Goal: Understand process/instructions: Learn how to perform a task or action

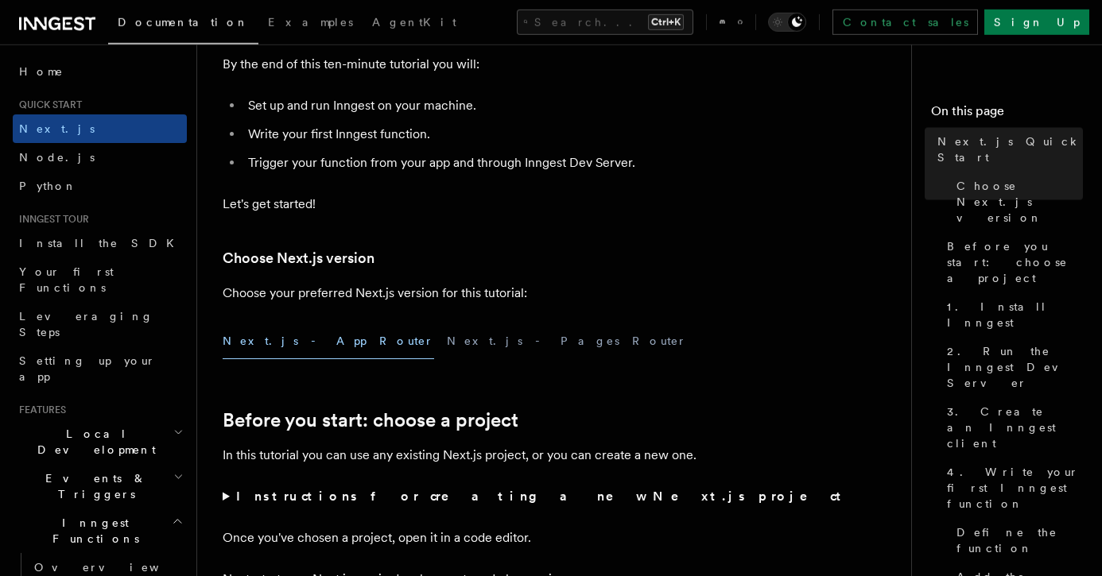
scroll to position [372, 0]
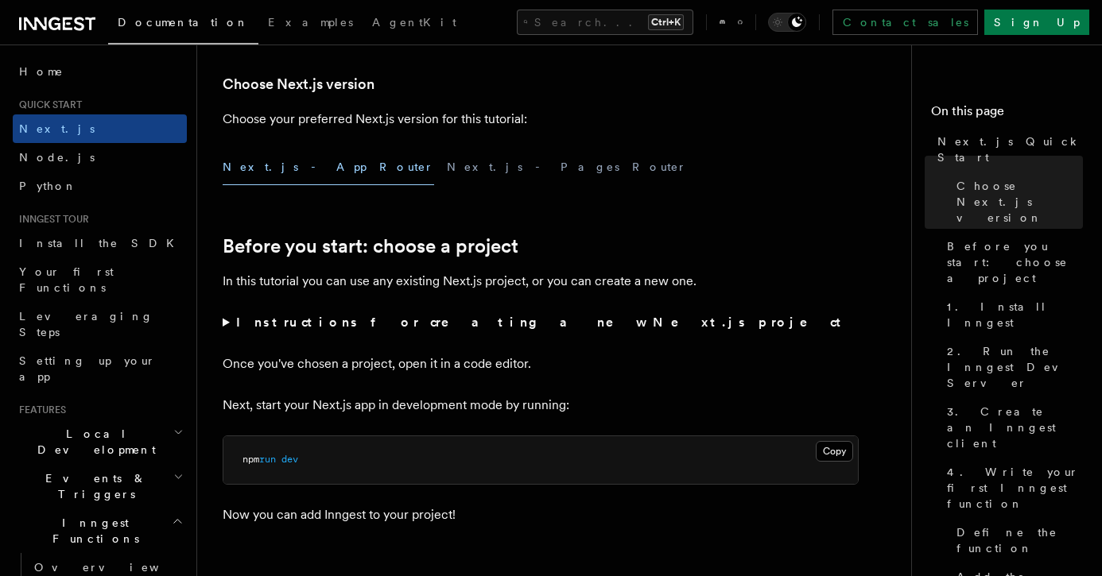
click at [466, 324] on strong "Instructions for creating a new Next.js project" at bounding box center [541, 322] width 611 height 15
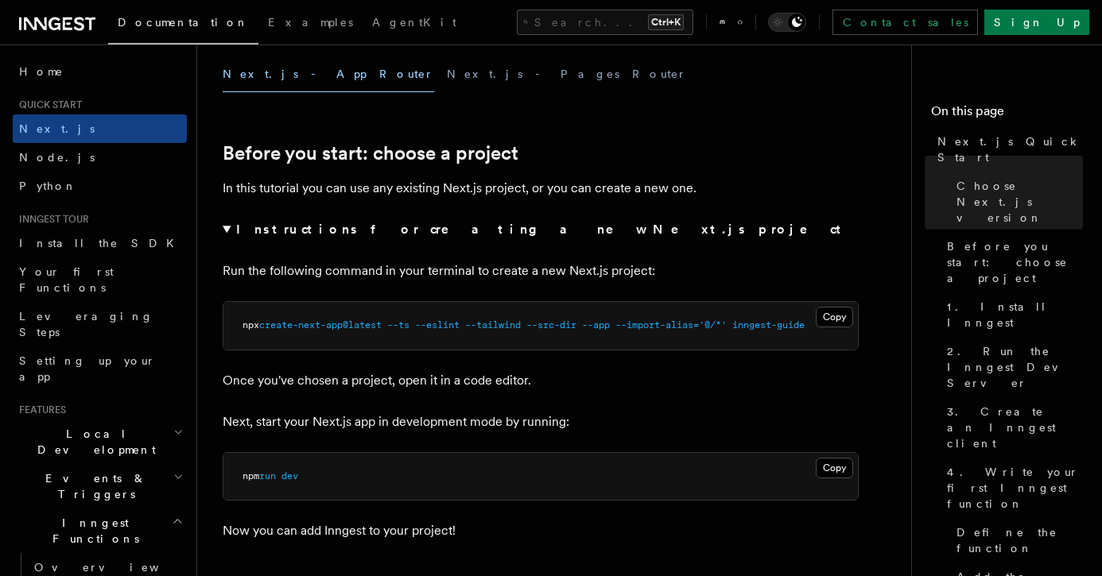
scroll to position [558, 0]
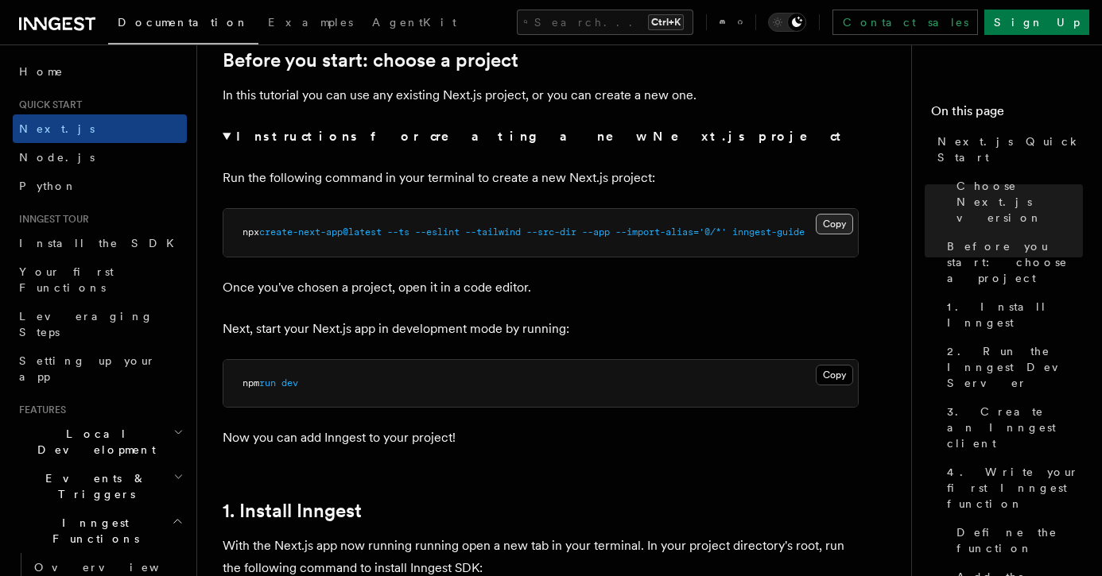
click at [836, 221] on button "Copy Copied" at bounding box center [834, 224] width 37 height 21
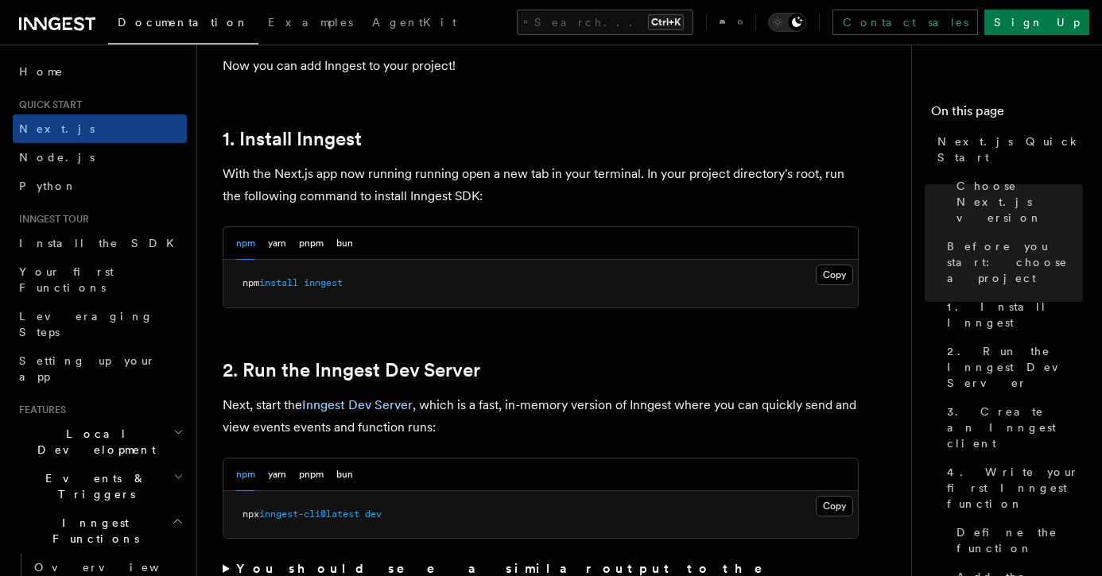
scroll to position [1023, 0]
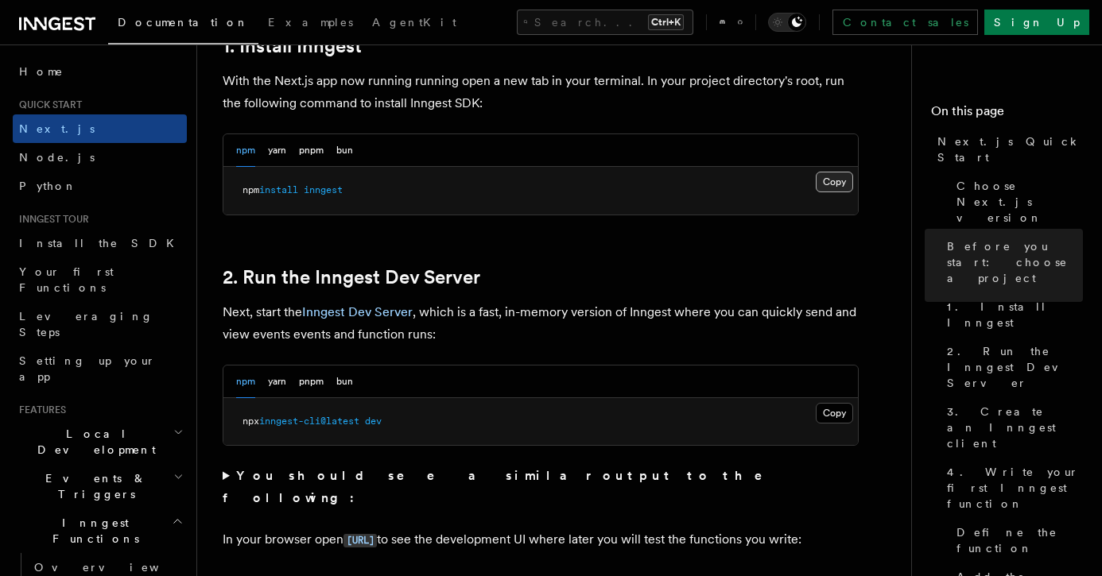
click at [845, 184] on button "Copy Copied" at bounding box center [834, 182] width 37 height 21
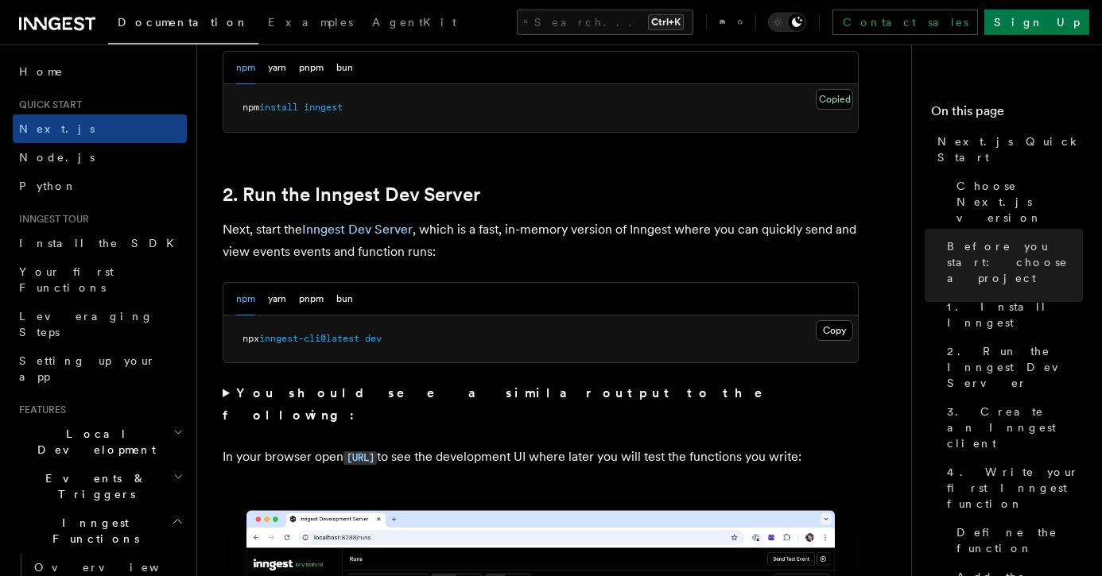
scroll to position [1209, 0]
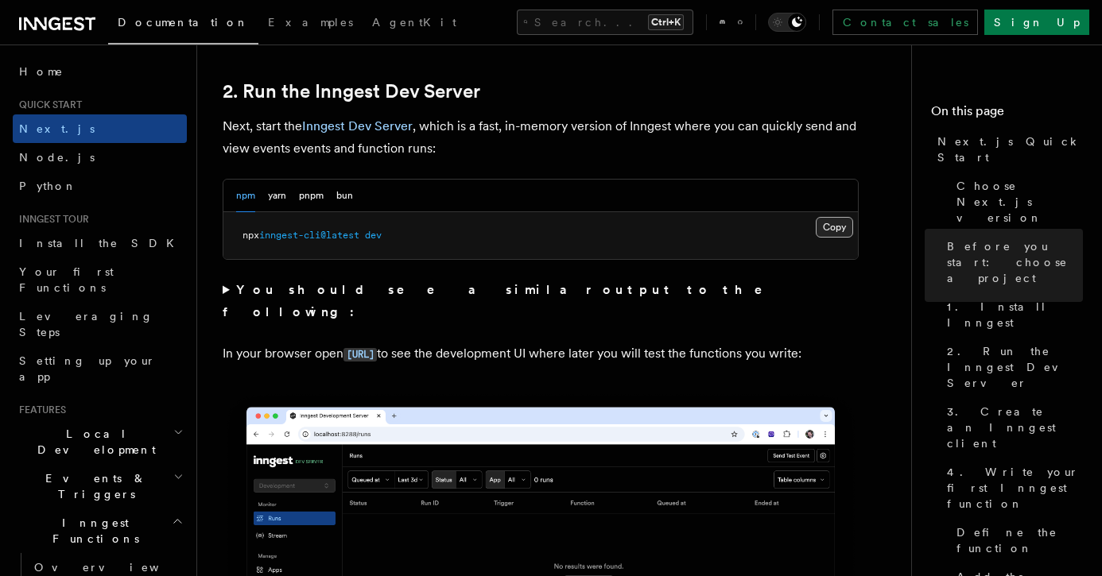
click at [835, 229] on button "Copy Copied" at bounding box center [834, 227] width 37 height 21
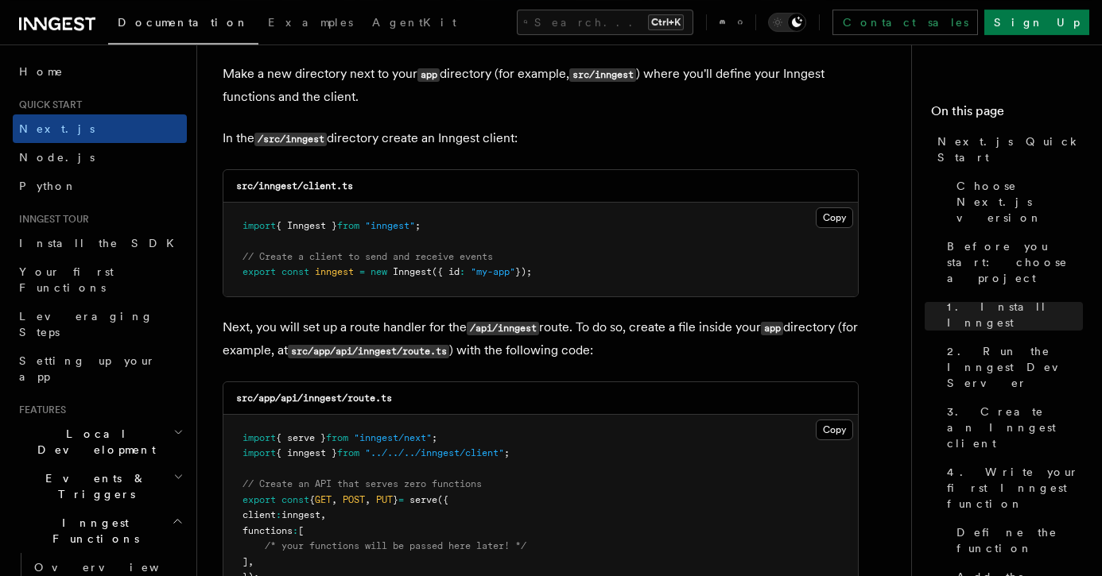
scroll to position [2046, 0]
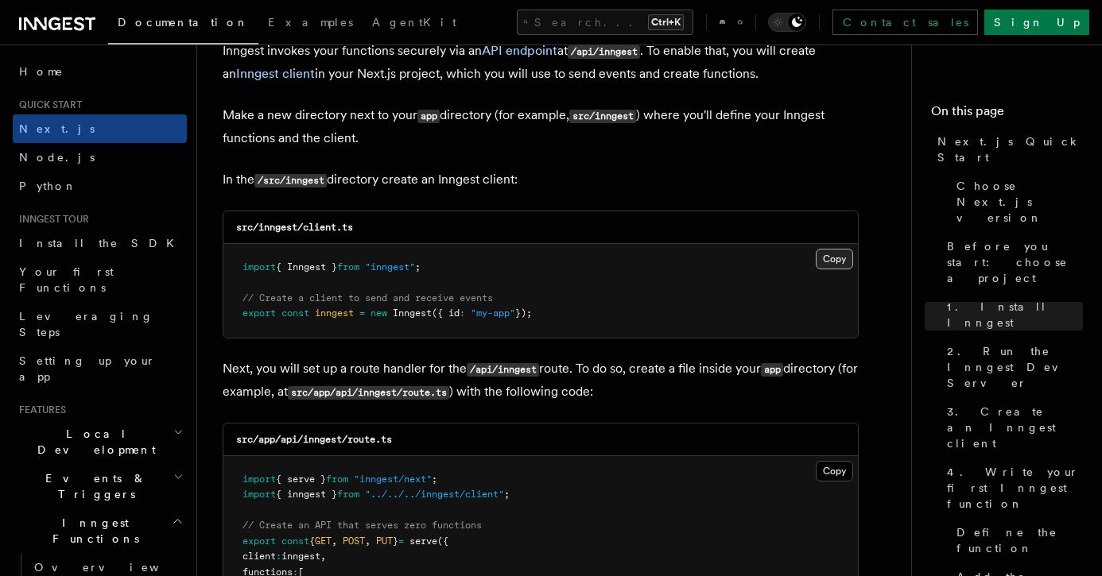
click at [840, 262] on button "Copy Copied" at bounding box center [834, 259] width 37 height 21
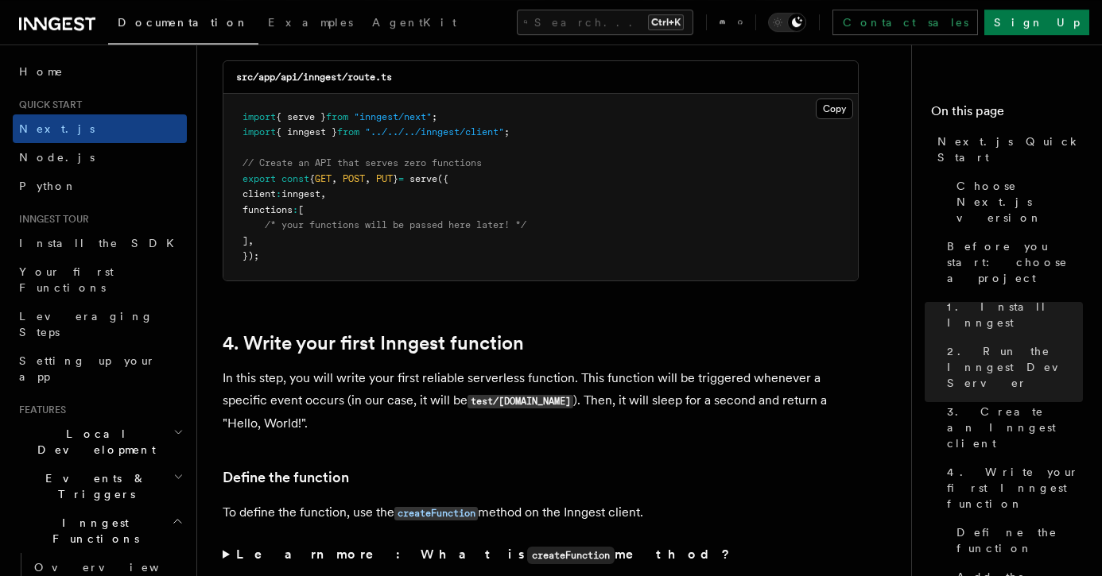
scroll to position [2418, 0]
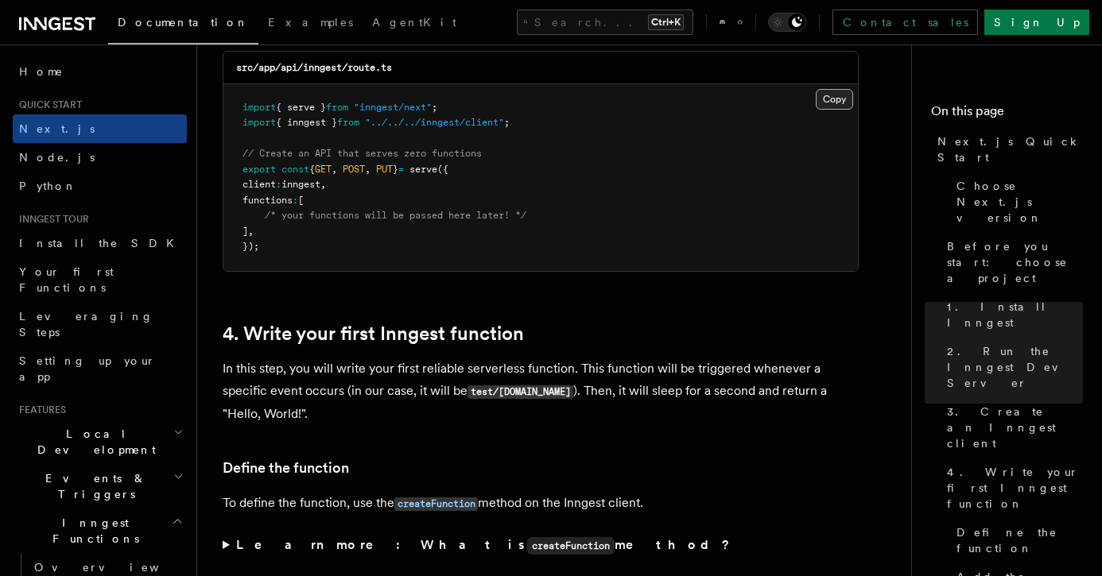
click at [845, 107] on button "Copy Copied" at bounding box center [834, 99] width 37 height 21
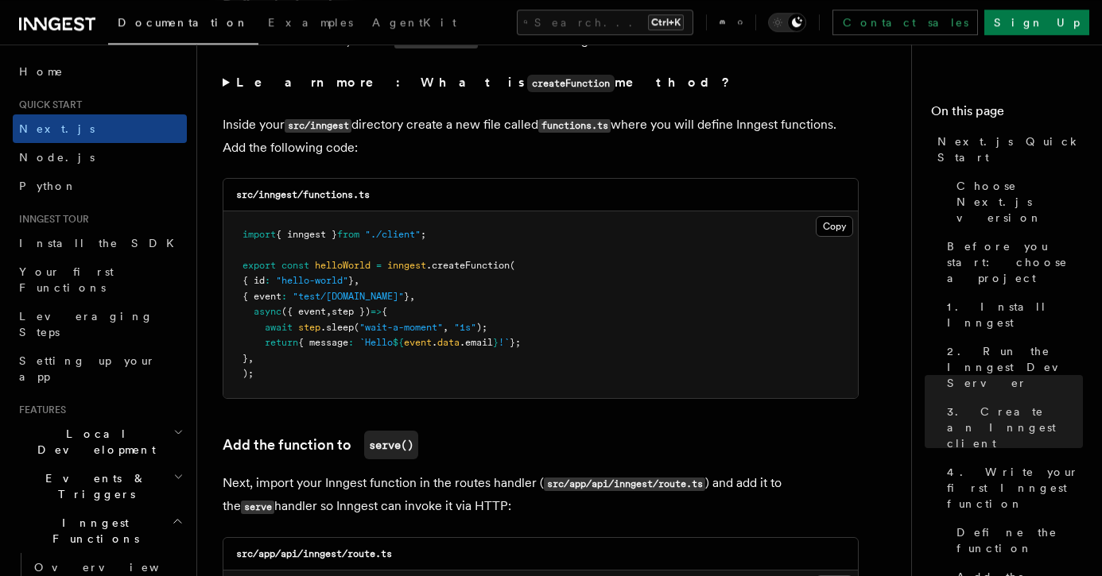
scroll to position [2790, 0]
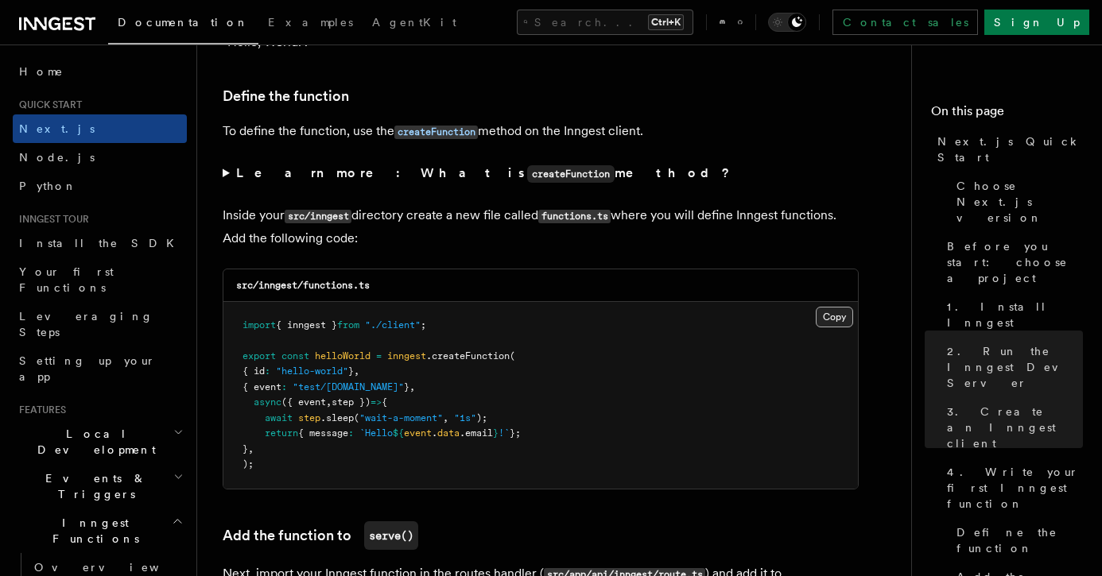
click at [822, 320] on button "Copy Copied" at bounding box center [834, 317] width 37 height 21
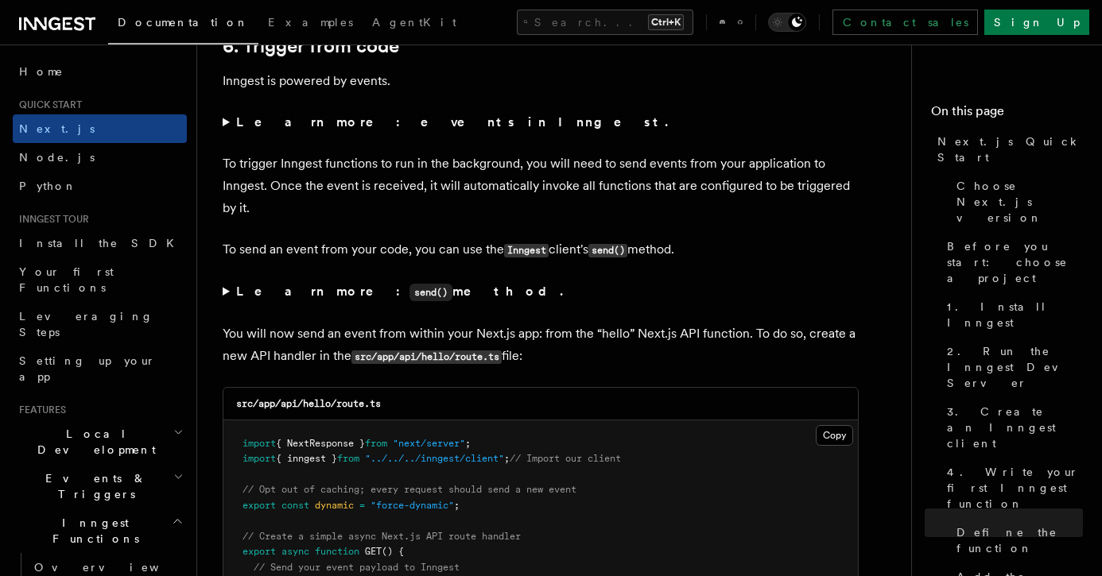
scroll to position [3042, 0]
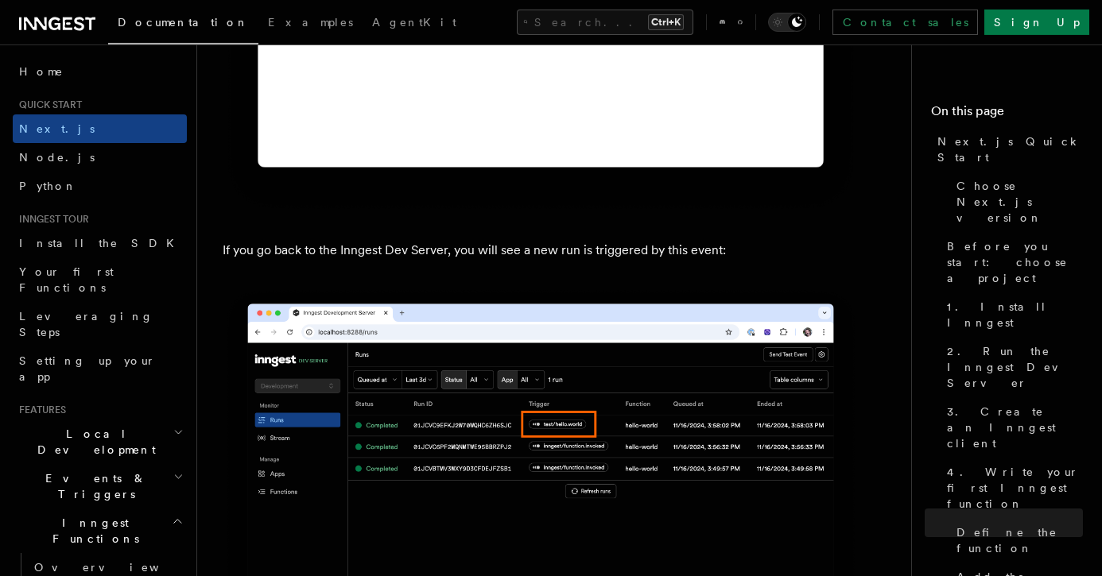
scroll to position [9579, 0]
